Goal: Browse casually: Explore the website without a specific task or goal

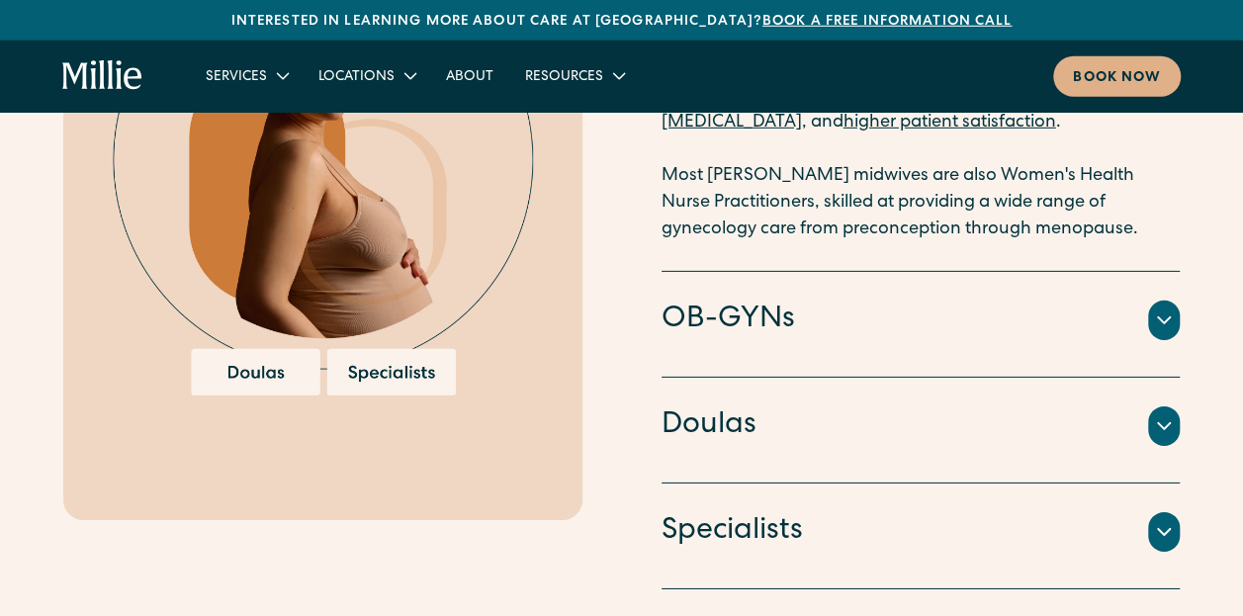
scroll to position [2948, 0]
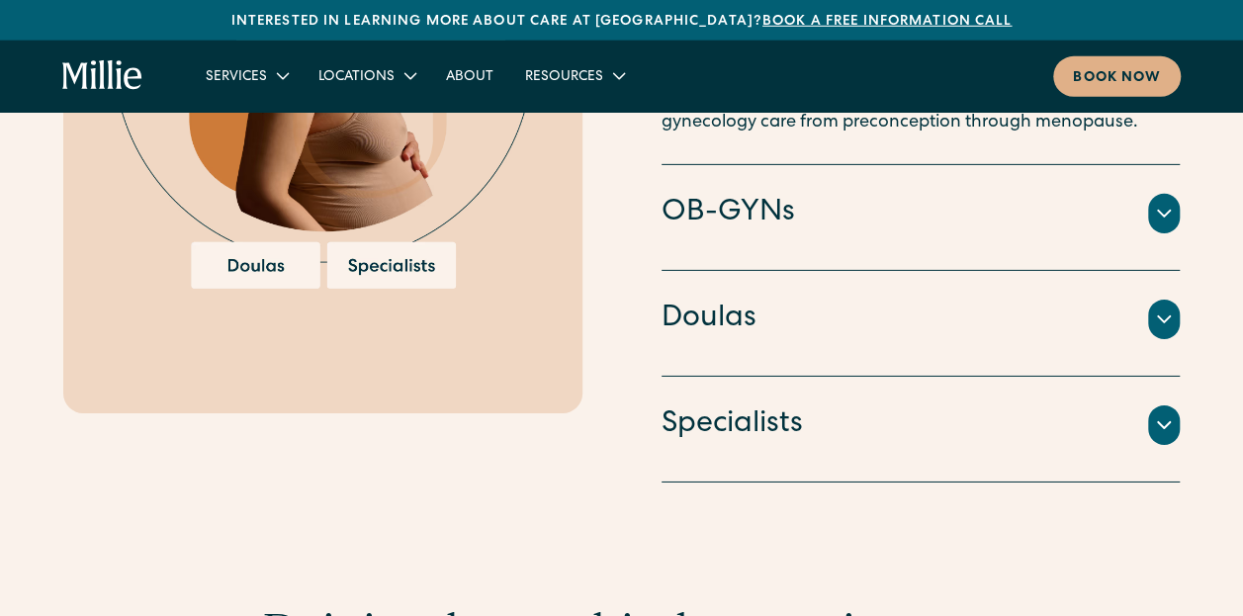
click at [1163, 413] on icon at bounding box center [1164, 425] width 24 height 24
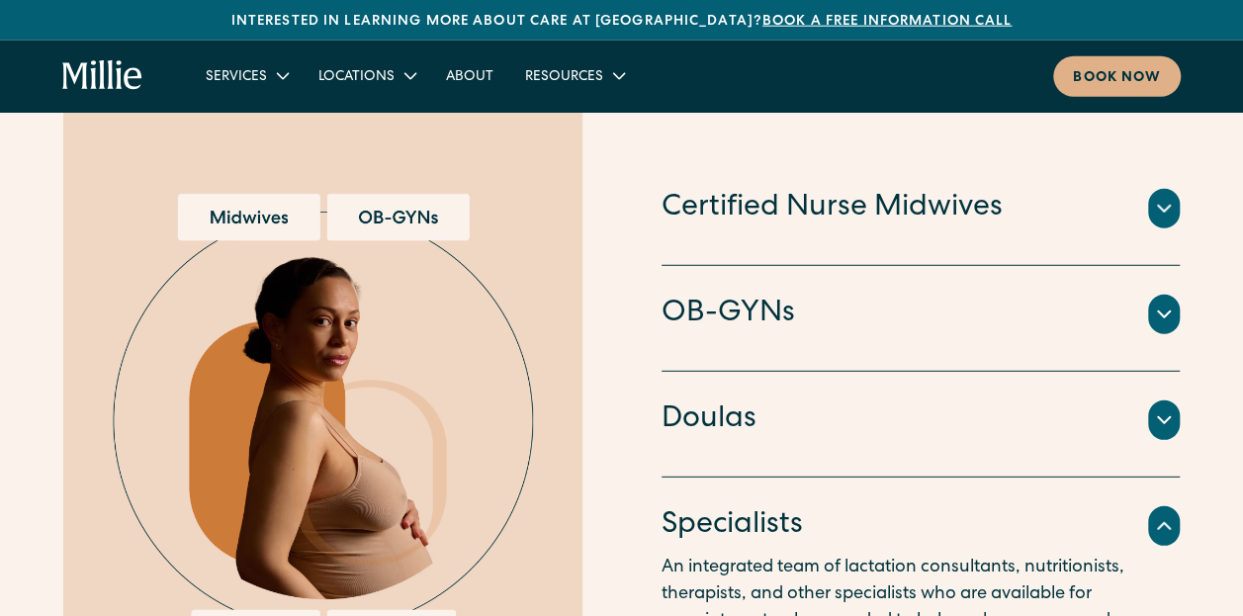
scroll to position [2616, 0]
click at [1165, 315] on icon at bounding box center [1164, 314] width 12 height 6
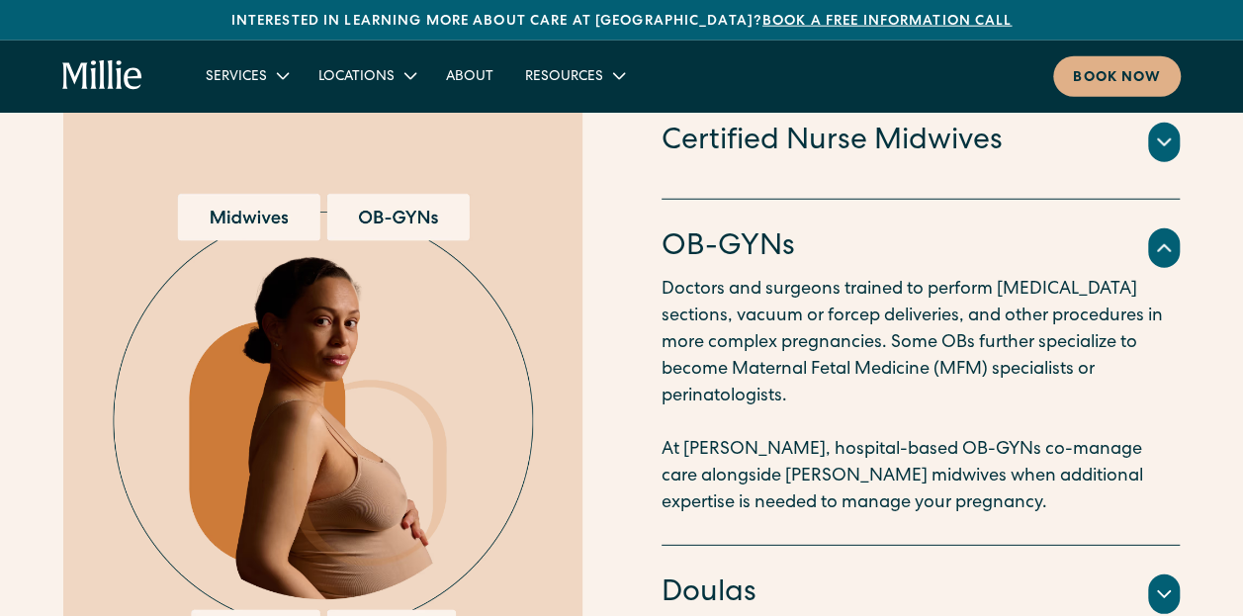
click at [1166, 154] on icon at bounding box center [1164, 142] width 24 height 24
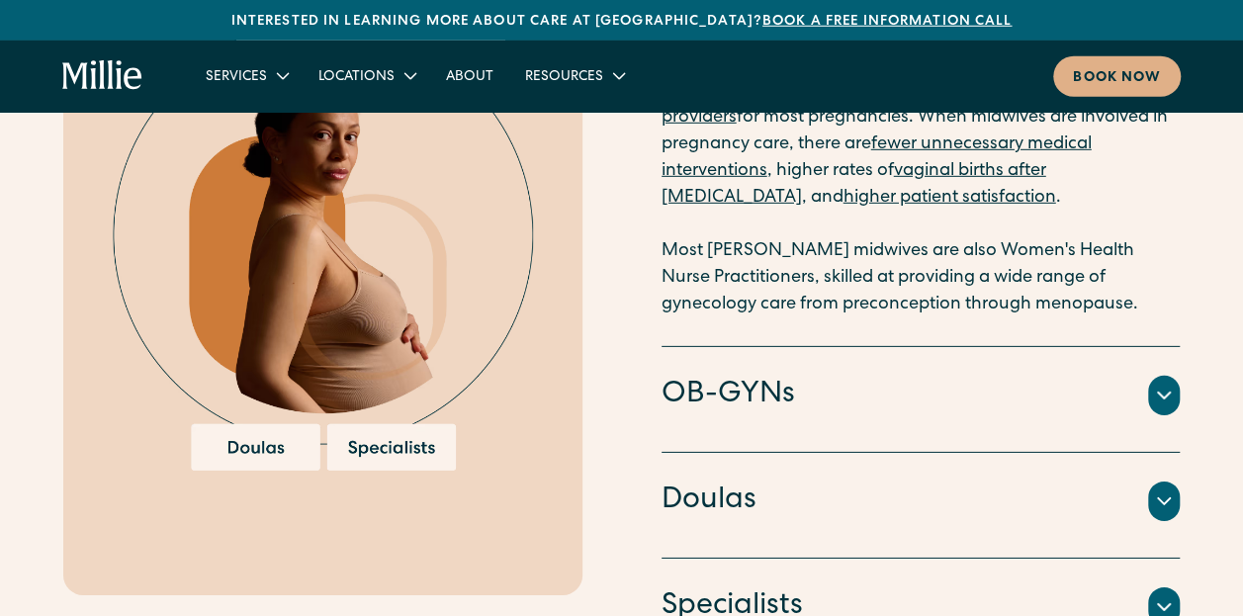
scroll to position [2964, 0]
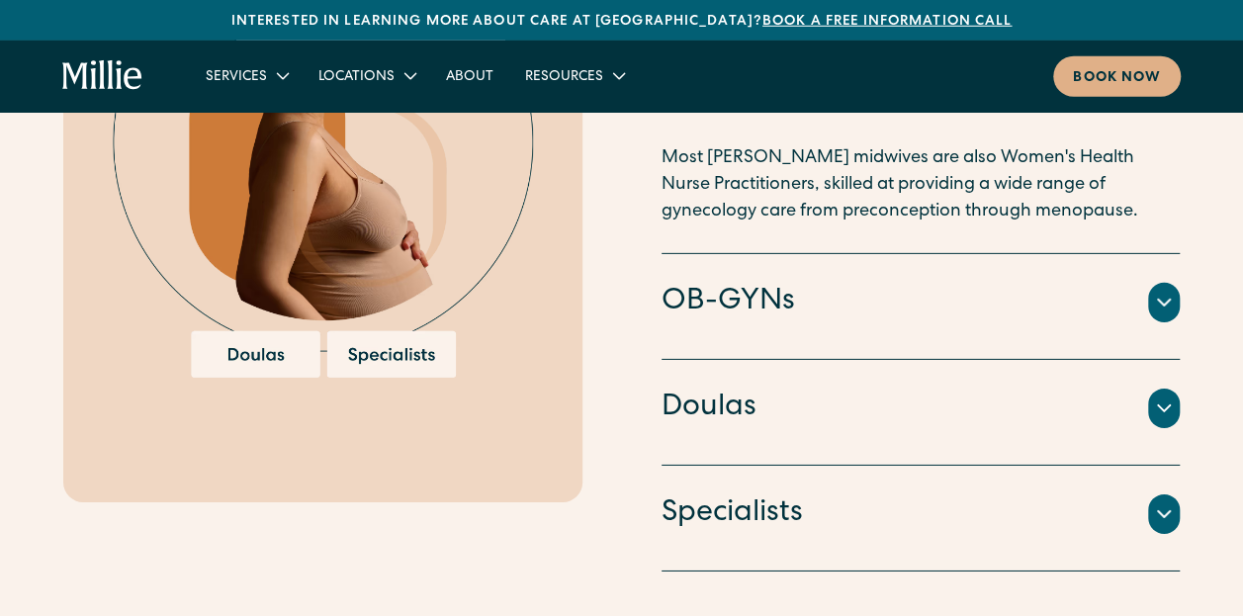
click at [1153, 396] on icon at bounding box center [1164, 408] width 24 height 24
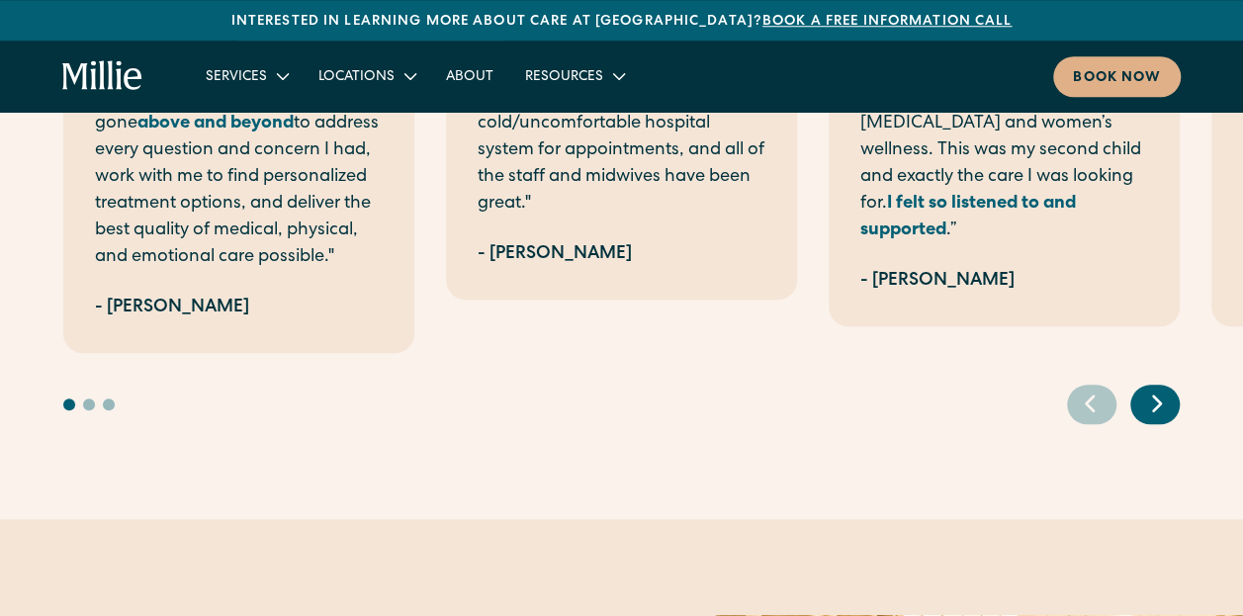
scroll to position [4709, 0]
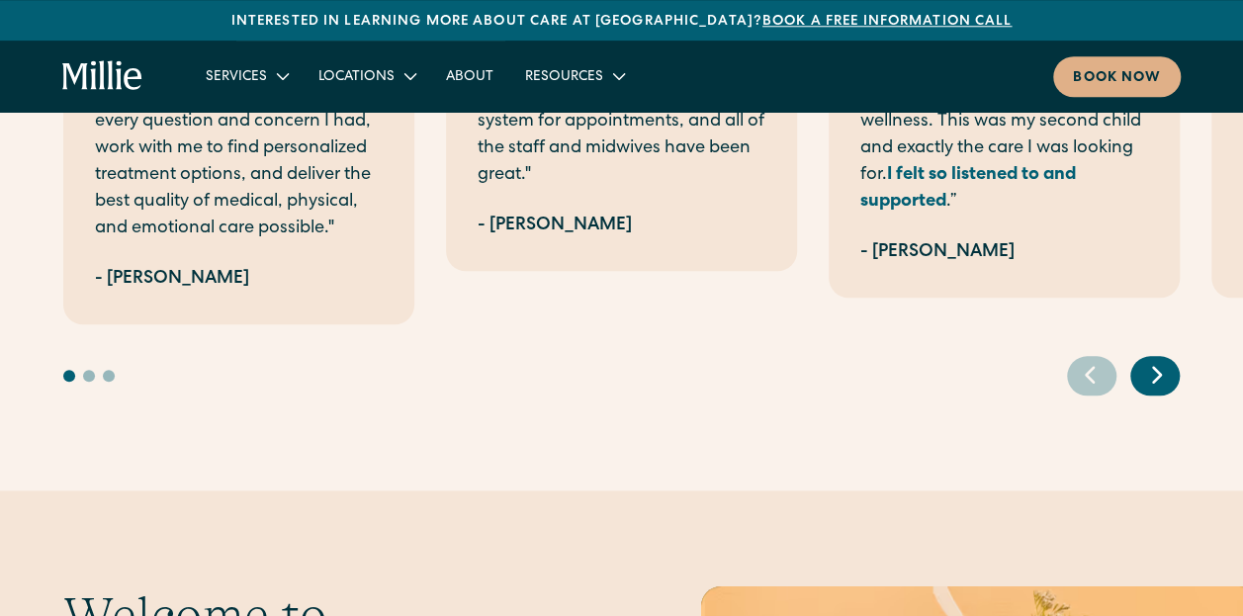
click at [1171, 356] on div "Next slide" at bounding box center [1154, 376] width 49 height 40
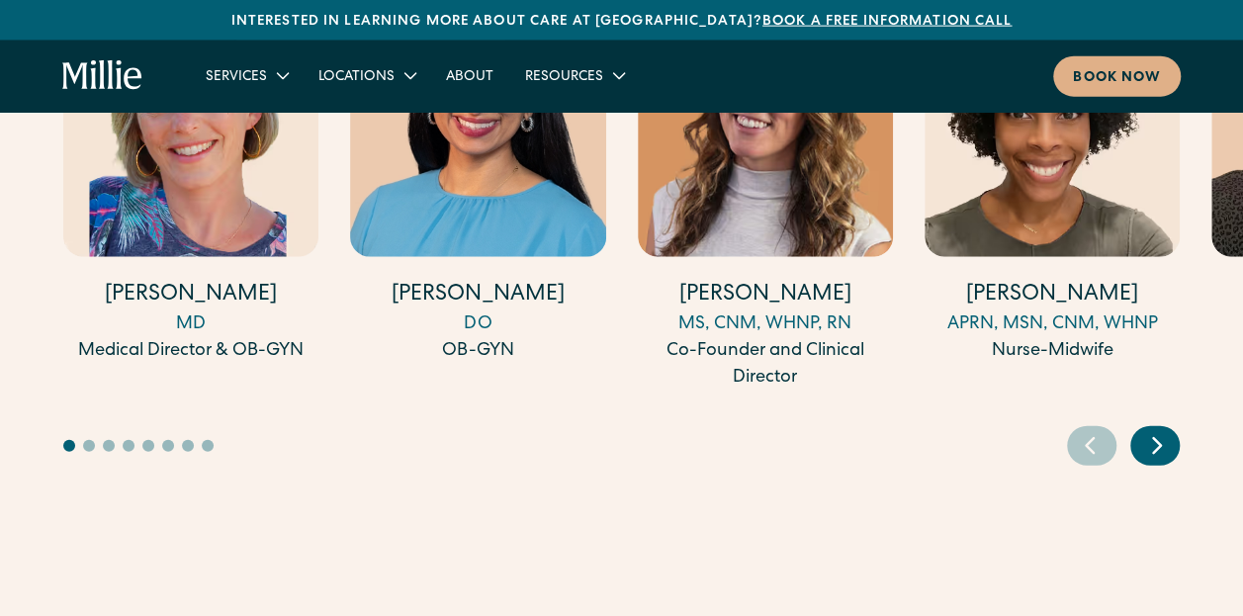
scroll to position [6112, 0]
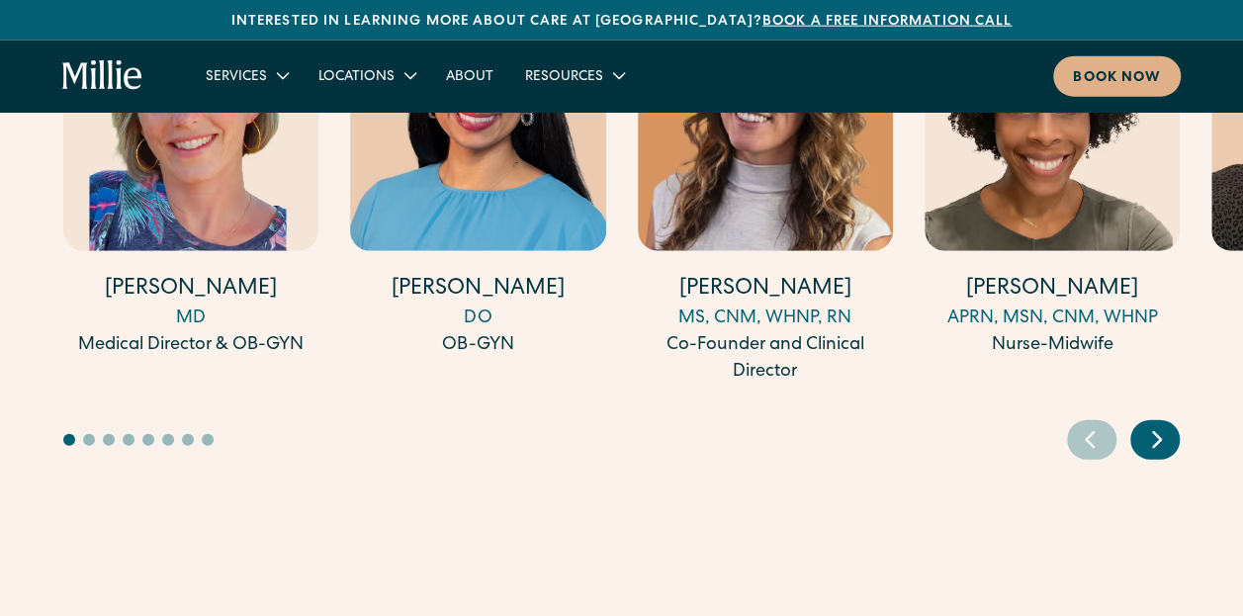
click at [1101, 360] on div "Meet our expert clinicians [PERSON_NAME] MD Medical Director & OB-GYN [PERSON_N…" at bounding box center [621, 164] width 1116 height 592
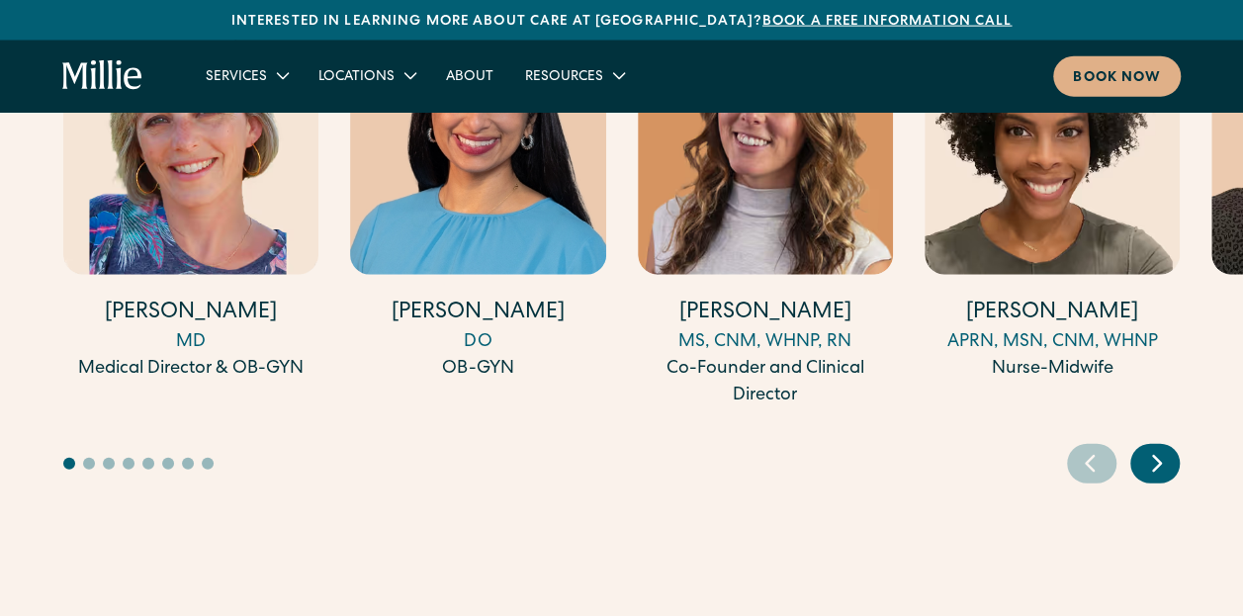
click at [1162, 448] on icon "Next slide" at bounding box center [1157, 463] width 30 height 31
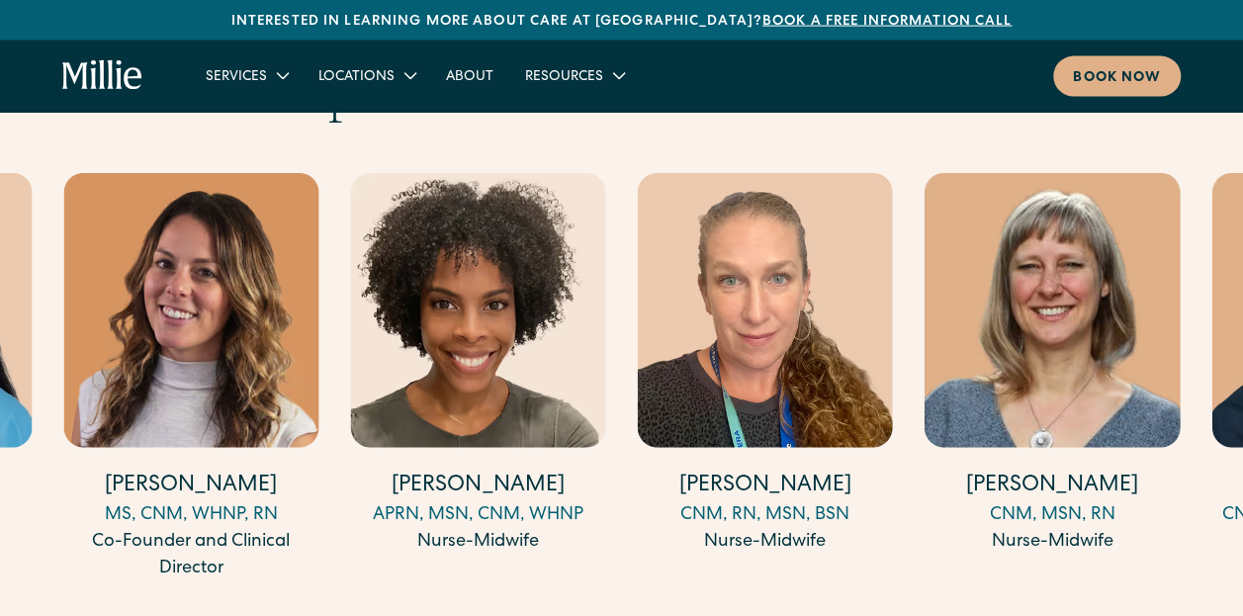
scroll to position [5986, 0]
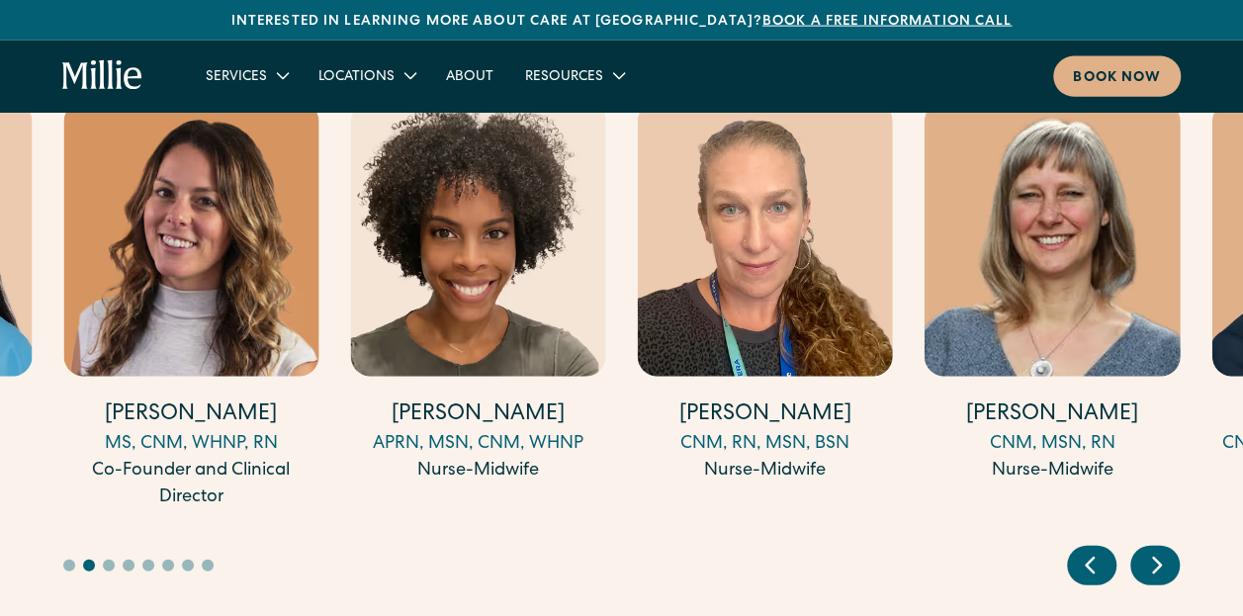
click at [1163, 550] on icon "Next slide" at bounding box center [1157, 565] width 30 height 31
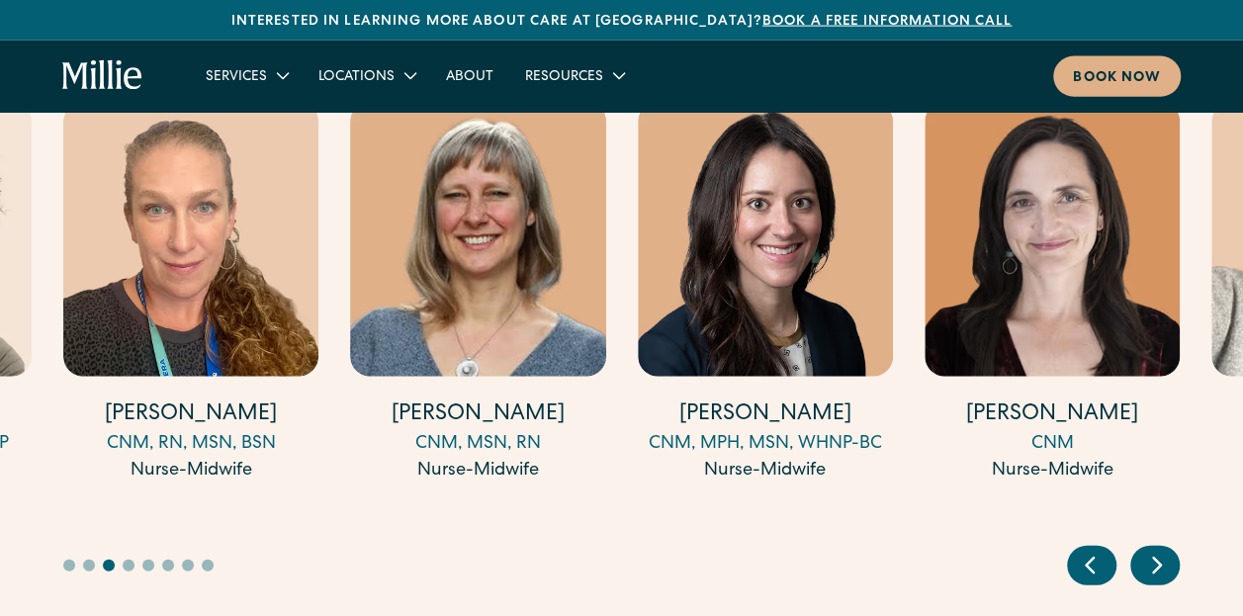
click at [1158, 550] on icon "Next slide" at bounding box center [1157, 565] width 30 height 31
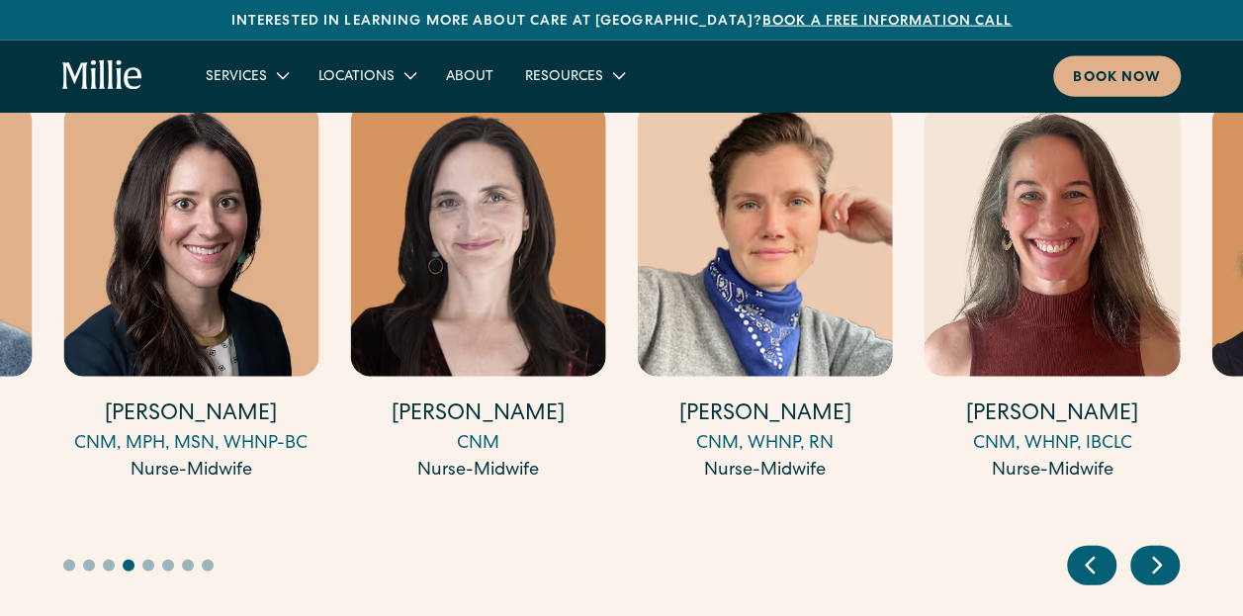
drag, startPoint x: 1158, startPoint y: 544, endPoint x: 801, endPoint y: 491, distance: 360.7
click at [801, 514] on div at bounding box center [621, 549] width 1116 height 71
click at [1156, 550] on icon "Next slide" at bounding box center [1157, 565] width 30 height 31
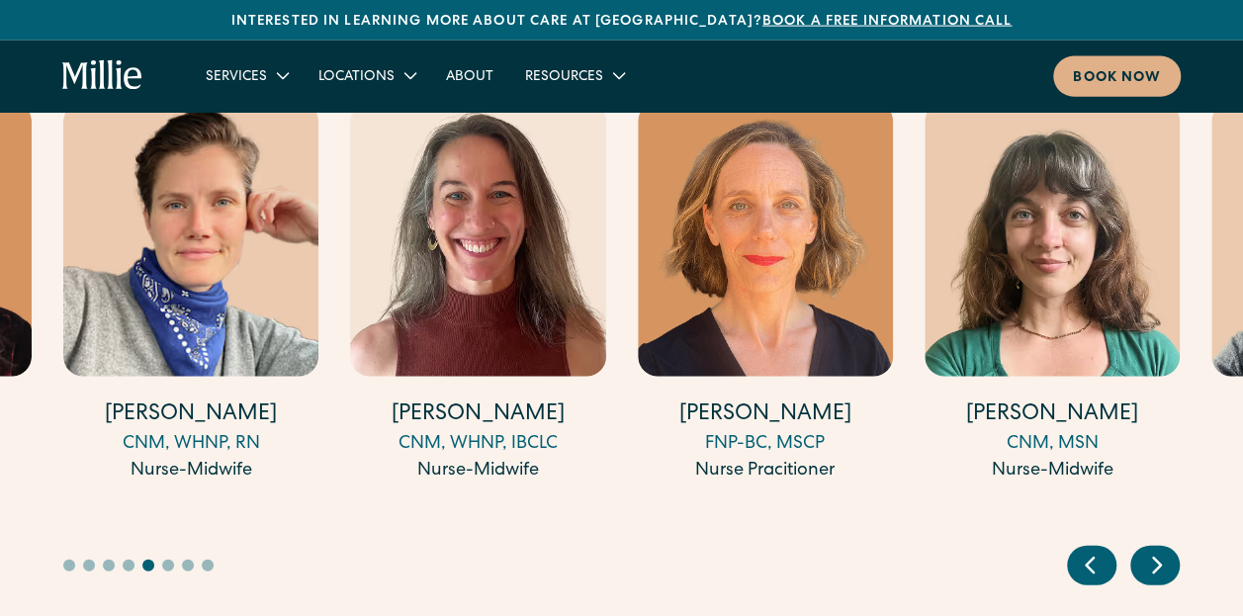
click at [1156, 550] on icon "Next slide" at bounding box center [1157, 565] width 30 height 31
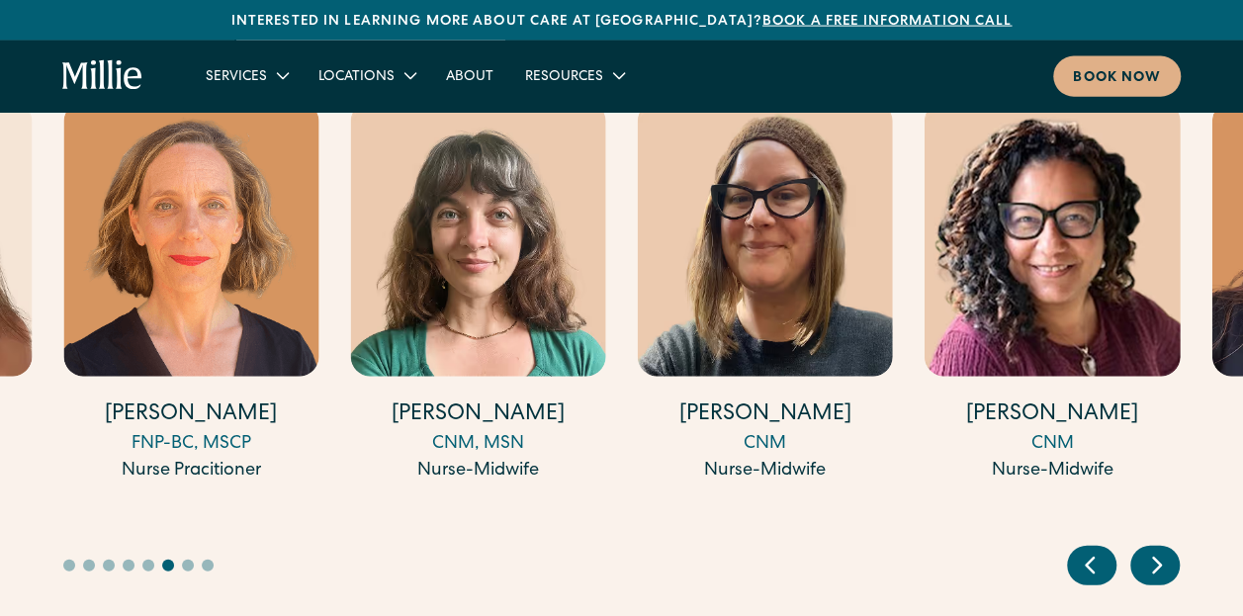
click at [1156, 550] on icon "Next slide" at bounding box center [1157, 565] width 30 height 31
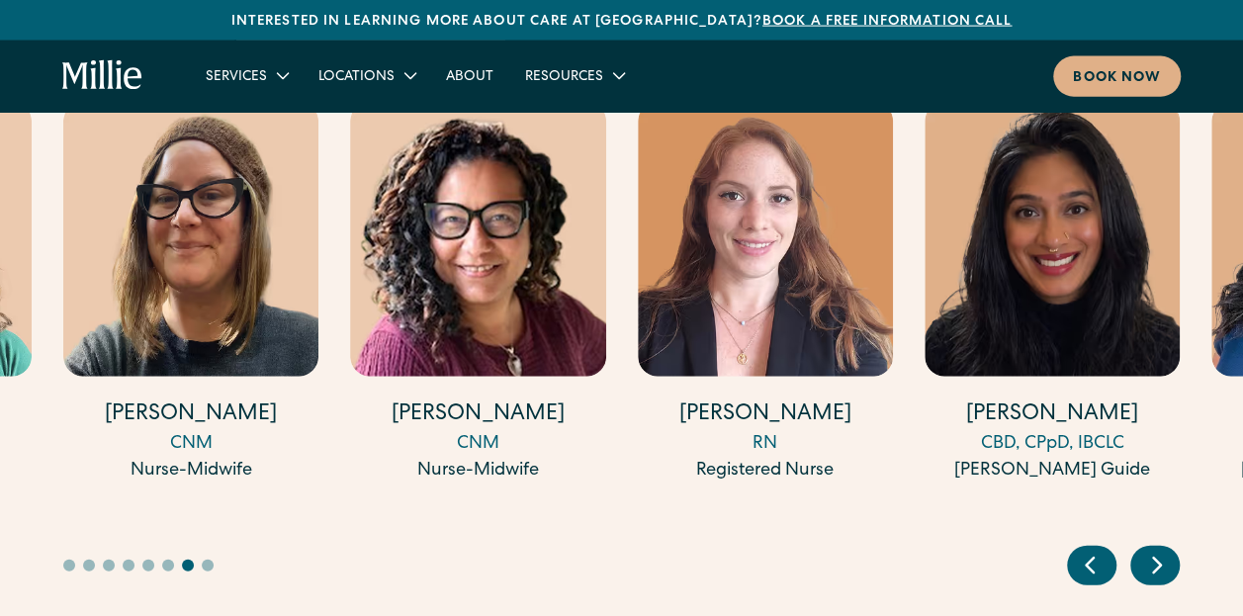
click at [1156, 550] on icon "Next slide" at bounding box center [1157, 565] width 30 height 31
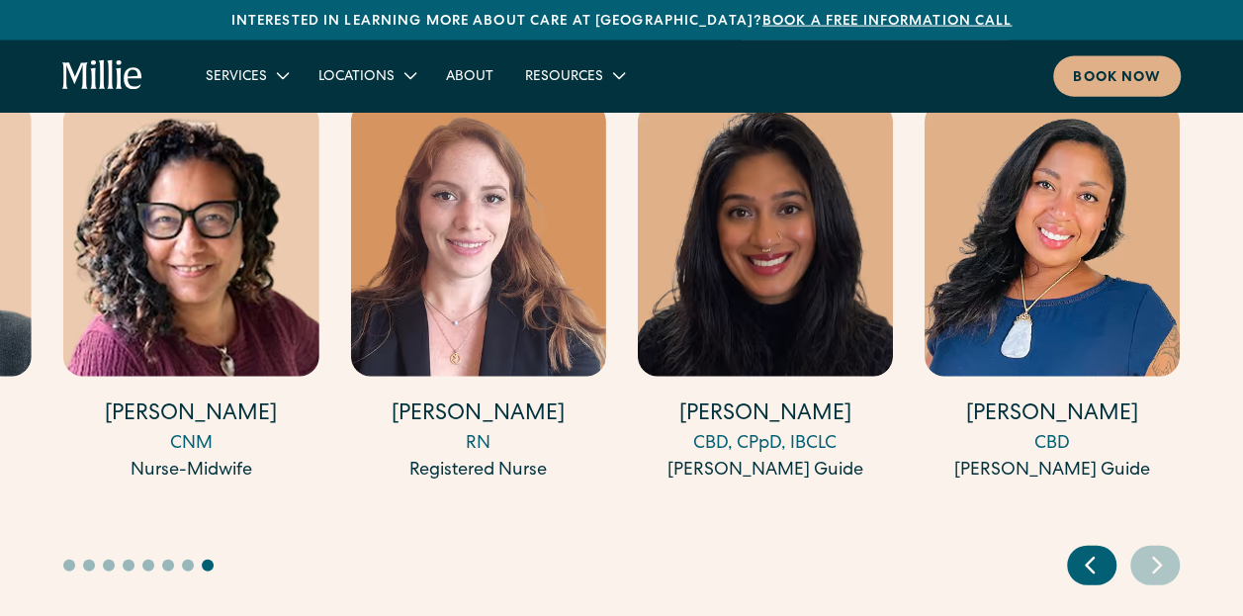
click at [1156, 550] on icon "Next slide" at bounding box center [1157, 565] width 30 height 31
drag, startPoint x: 1068, startPoint y: 533, endPoint x: 842, endPoint y: 512, distance: 226.3
click at [842, 514] on div at bounding box center [621, 549] width 1116 height 71
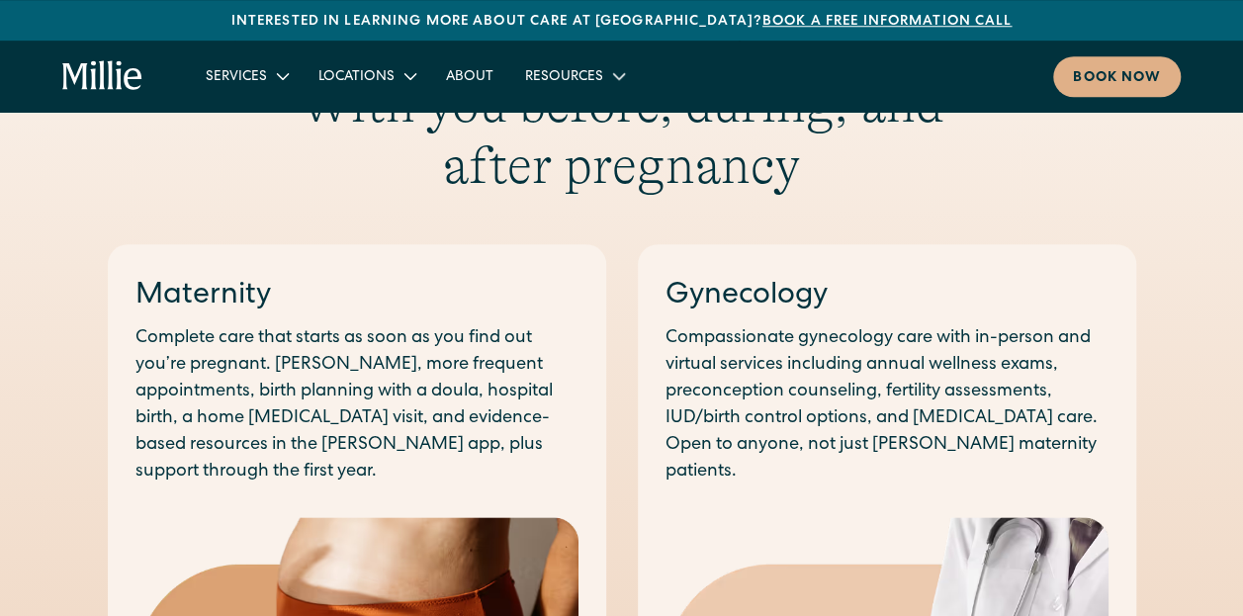
scroll to position [714, 0]
